Goal: Obtain resource: Download file/media

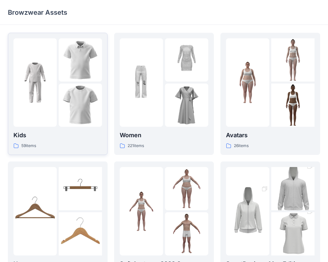
click at [50, 70] on img at bounding box center [34, 82] width 43 height 43
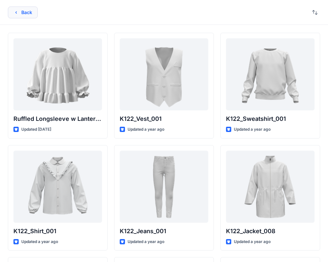
click at [22, 14] on button "Back" at bounding box center [23, 13] width 30 height 12
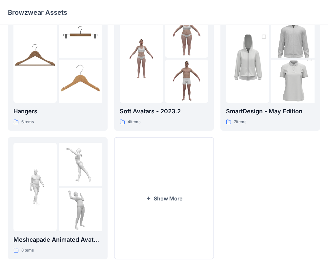
scroll to position [146, 0]
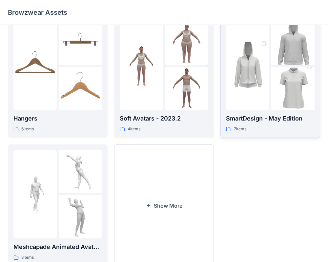
click at [233, 64] on img at bounding box center [247, 65] width 43 height 65
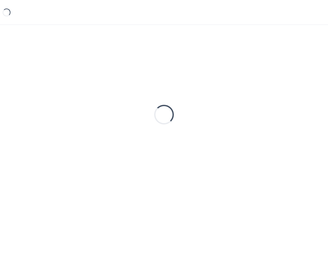
click at [233, 64] on div "Loading..." at bounding box center [164, 115] width 312 height 164
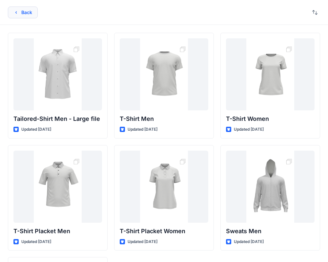
click at [15, 13] on icon "button" at bounding box center [15, 12] width 5 height 5
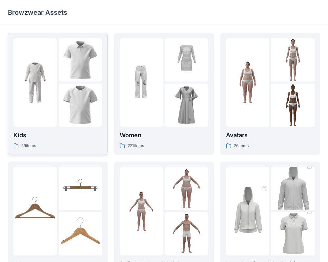
click at [67, 79] on img at bounding box center [80, 59] width 43 height 43
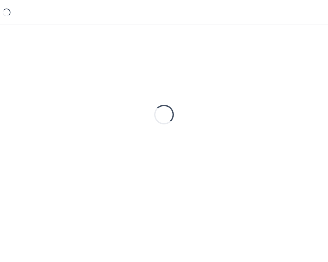
click at [67, 79] on div "Loading..." at bounding box center [164, 115] width 312 height 164
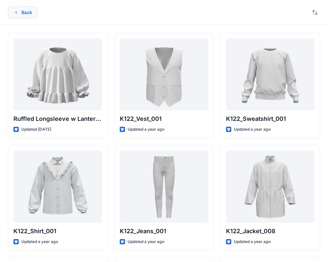
click at [11, 16] on button "Back" at bounding box center [23, 13] width 30 height 12
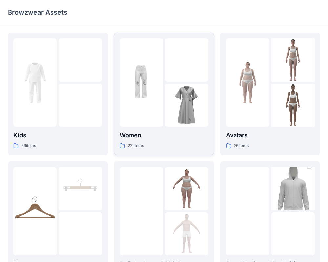
click at [174, 70] on div at bounding box center [186, 59] width 43 height 43
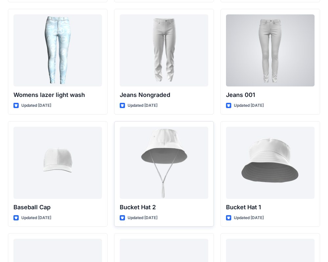
scroll to position [4743, 0]
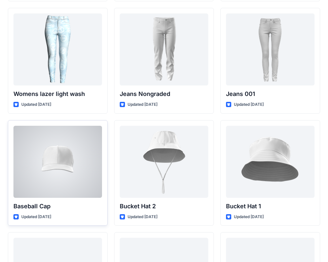
click at [66, 162] on div at bounding box center [57, 162] width 89 height 72
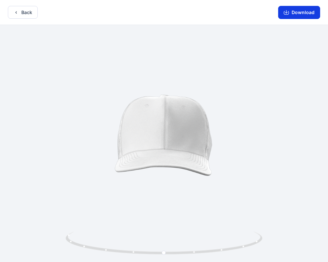
click at [306, 13] on button "Download" at bounding box center [299, 12] width 42 height 13
